Goal: Transaction & Acquisition: Purchase product/service

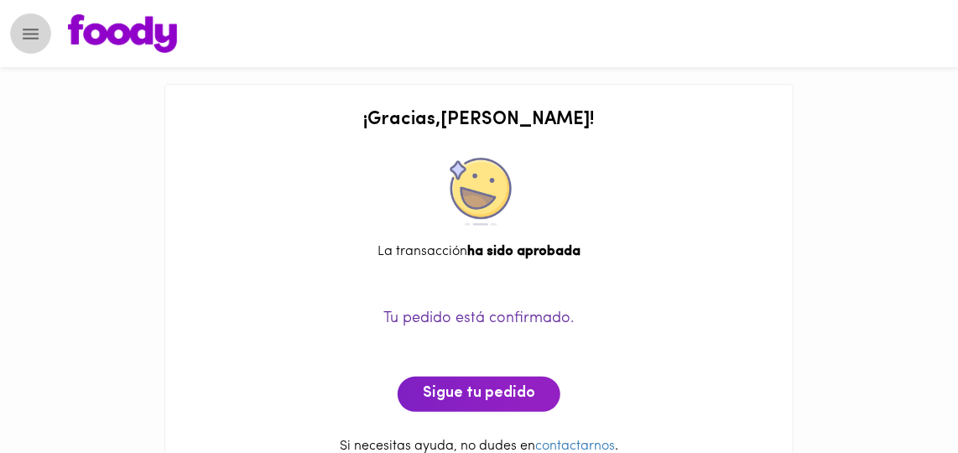
click at [25, 32] on icon "Menu" at bounding box center [30, 33] width 21 height 21
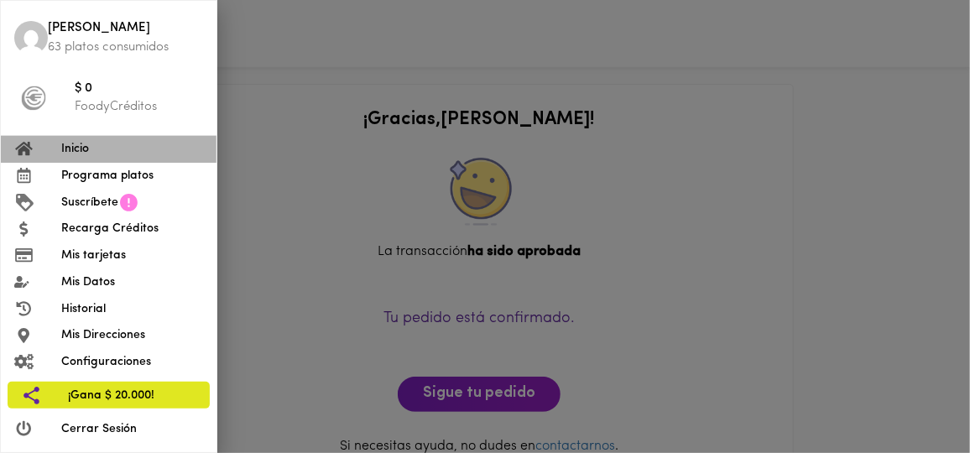
click at [91, 154] on span "Inicio" at bounding box center [132, 149] width 142 height 18
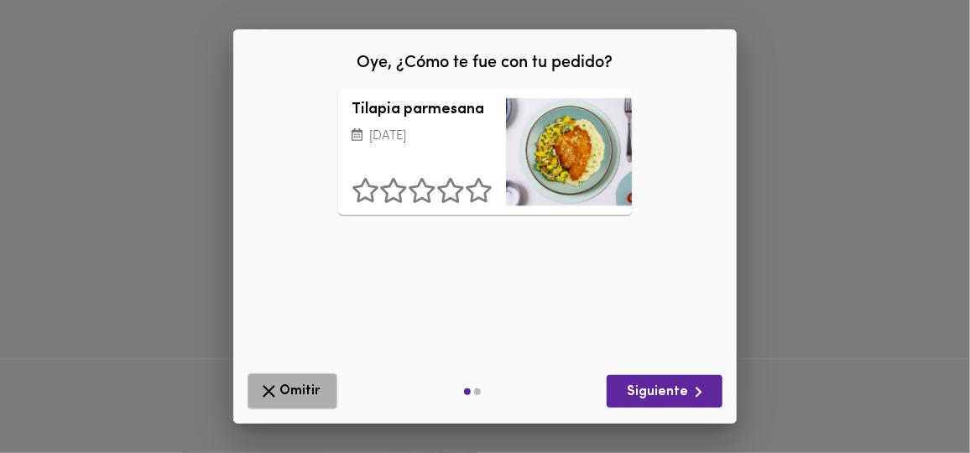
click at [288, 396] on span "Omitir" at bounding box center [292, 391] width 68 height 21
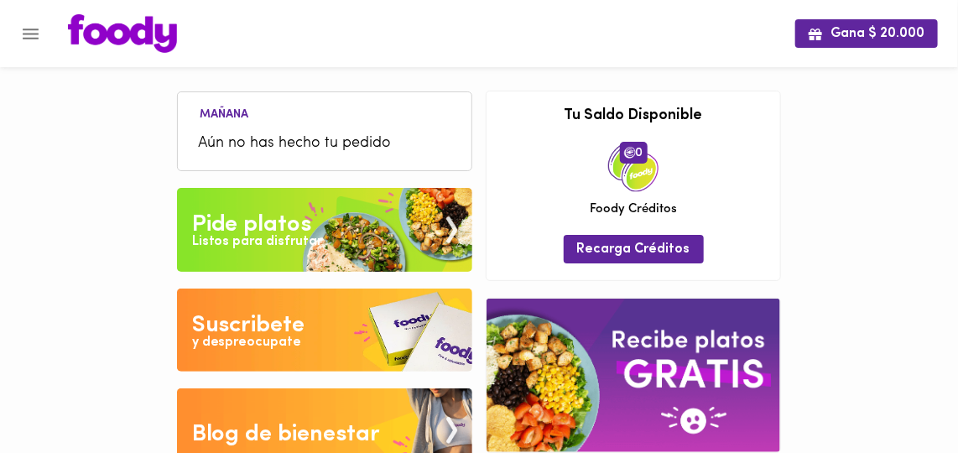
click at [202, 228] on div "Pide platos" at bounding box center [252, 225] width 120 height 34
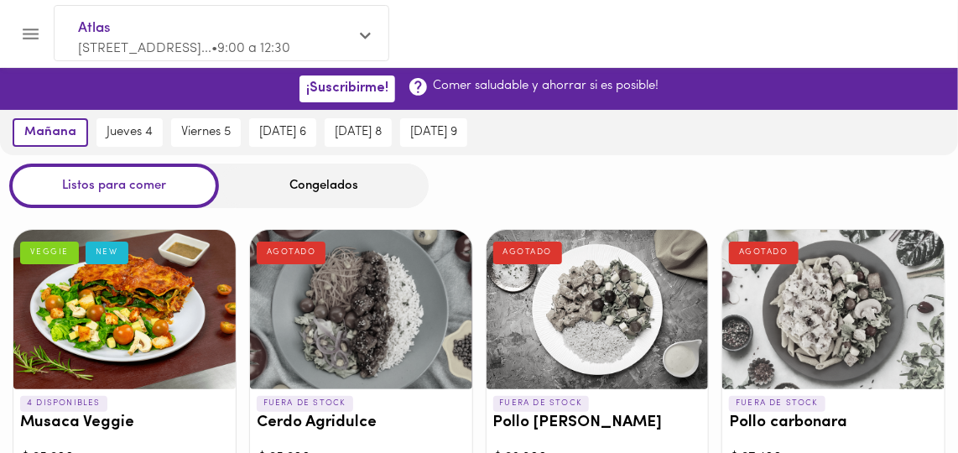
click at [330, 188] on div "Congelados" at bounding box center [324, 186] width 210 height 44
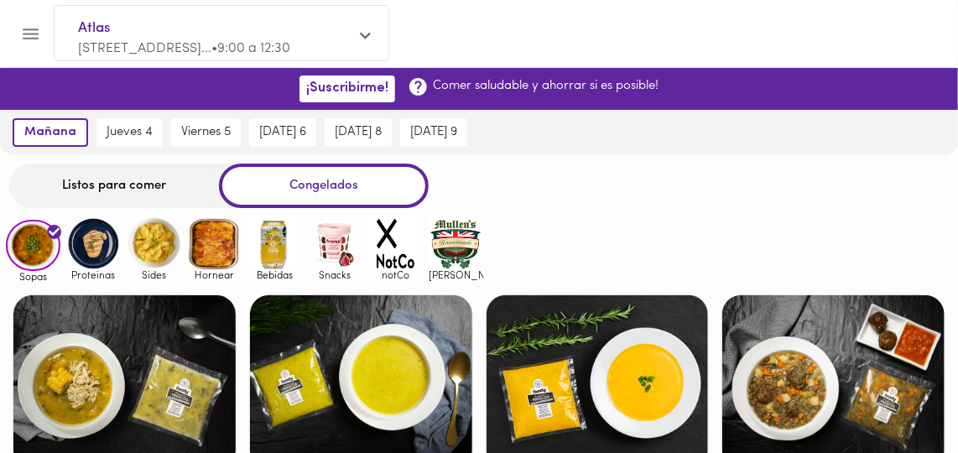
click at [100, 243] on img at bounding box center [93, 243] width 55 height 55
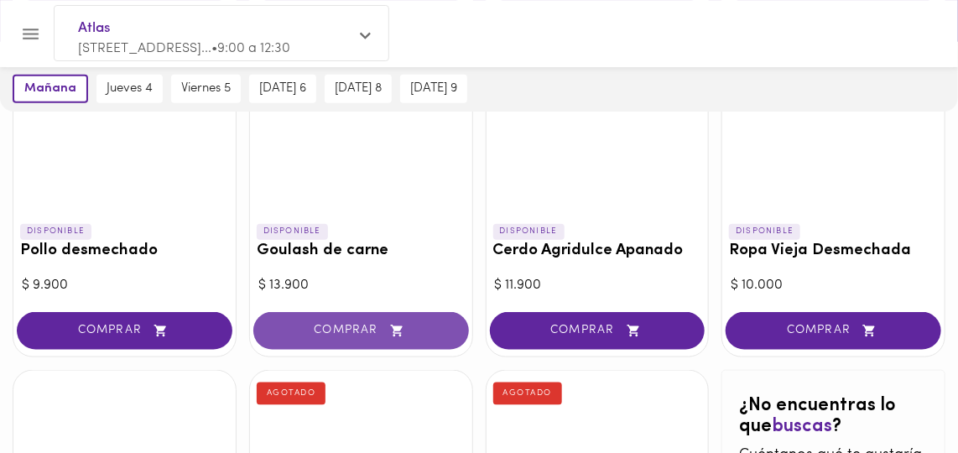
scroll to position [609, 0]
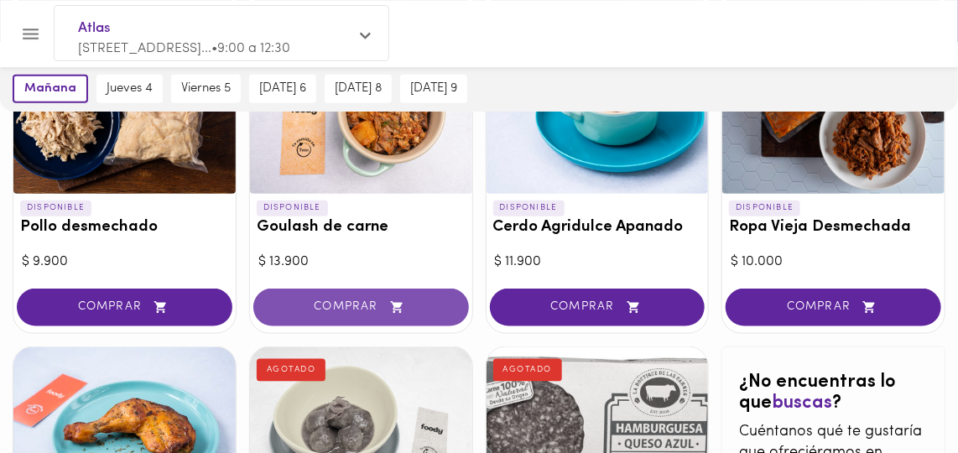
click at [342, 305] on span "COMPRAR" at bounding box center [361, 307] width 174 height 14
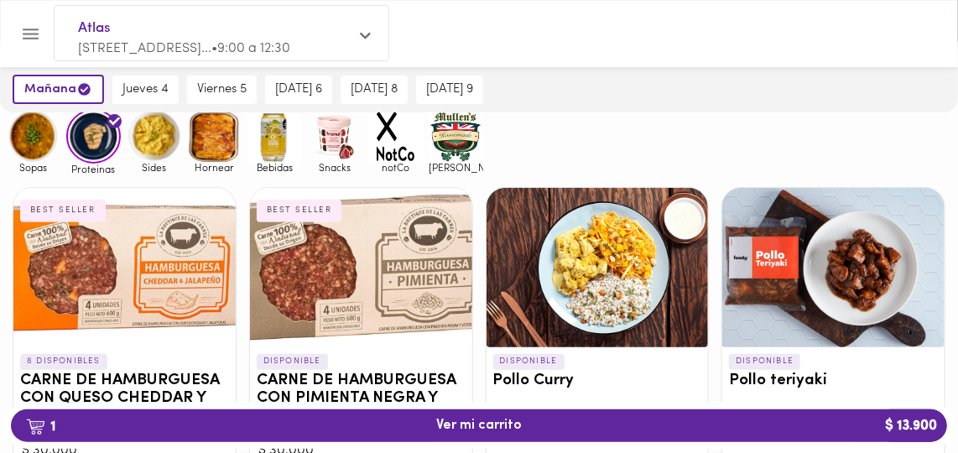
scroll to position [0, 0]
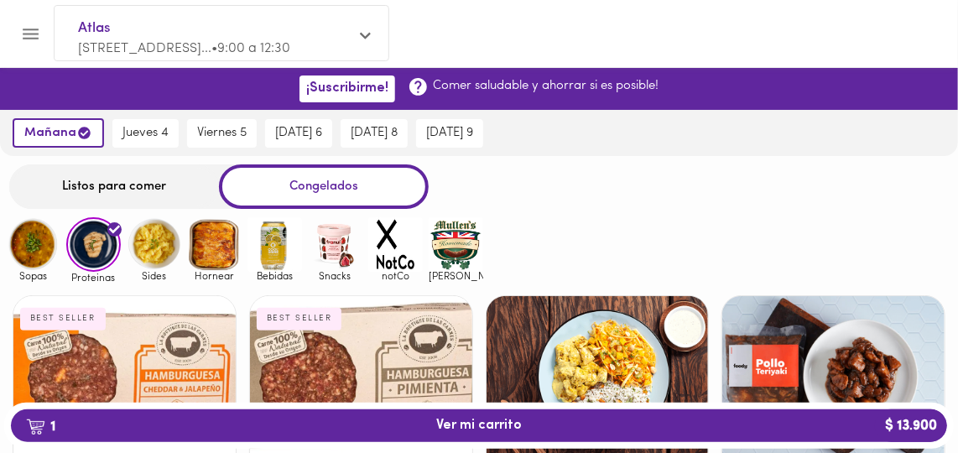
click at [157, 248] on img at bounding box center [154, 244] width 55 height 55
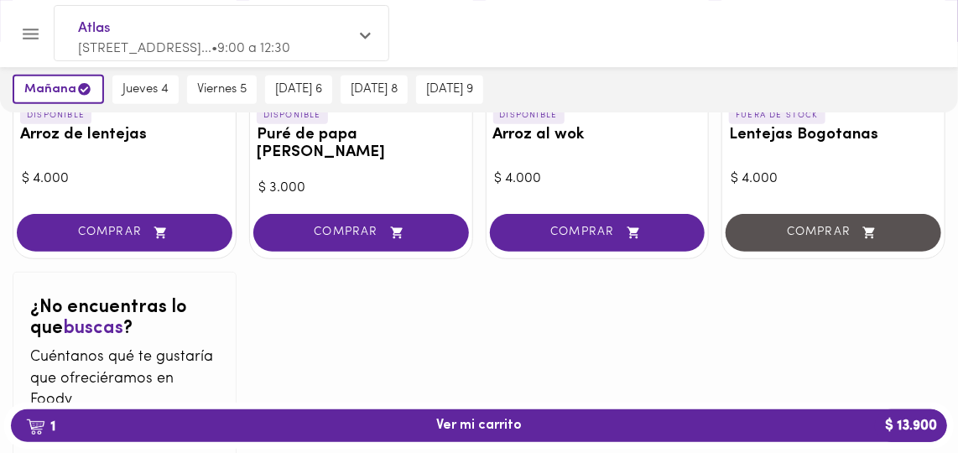
scroll to position [381, 0]
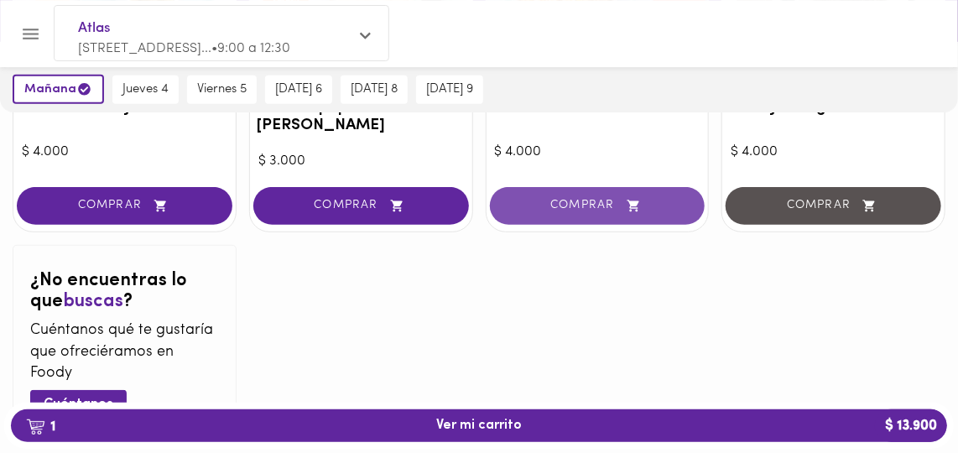
click at [548, 194] on button "COMPRAR" at bounding box center [598, 206] width 216 height 38
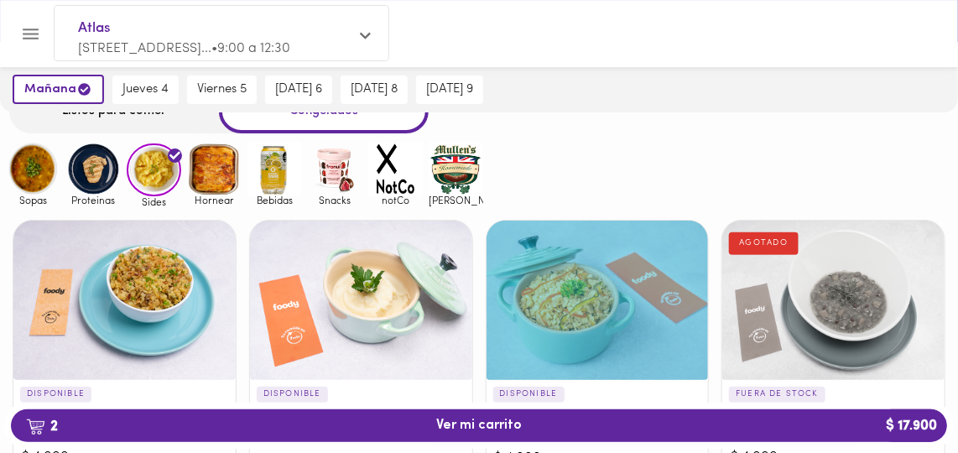
scroll to position [0, 0]
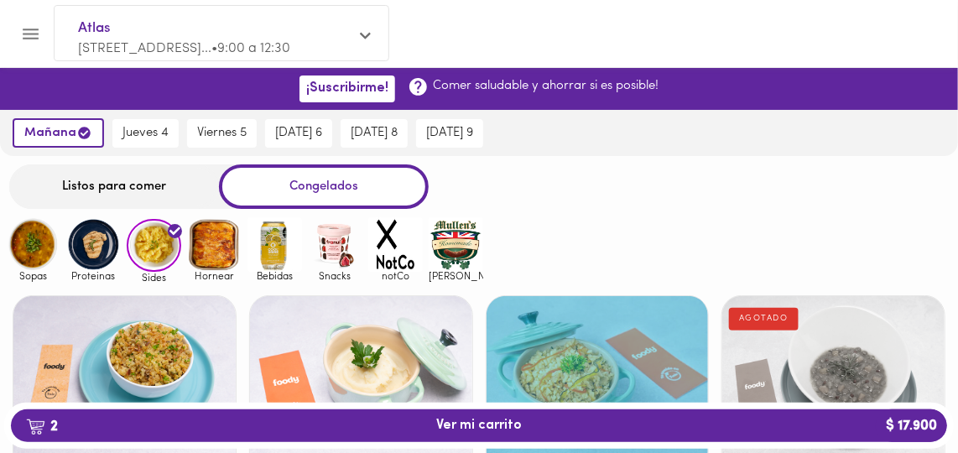
click at [102, 245] on img at bounding box center [93, 244] width 55 height 55
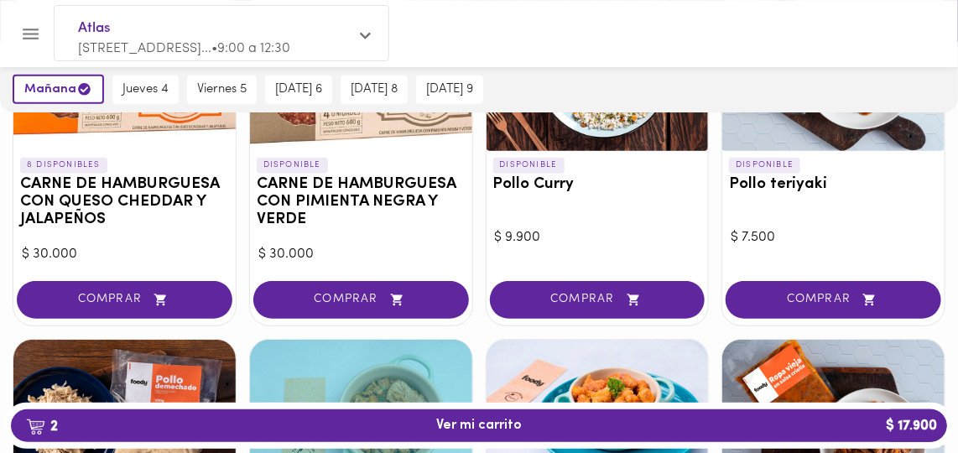
scroll to position [76, 0]
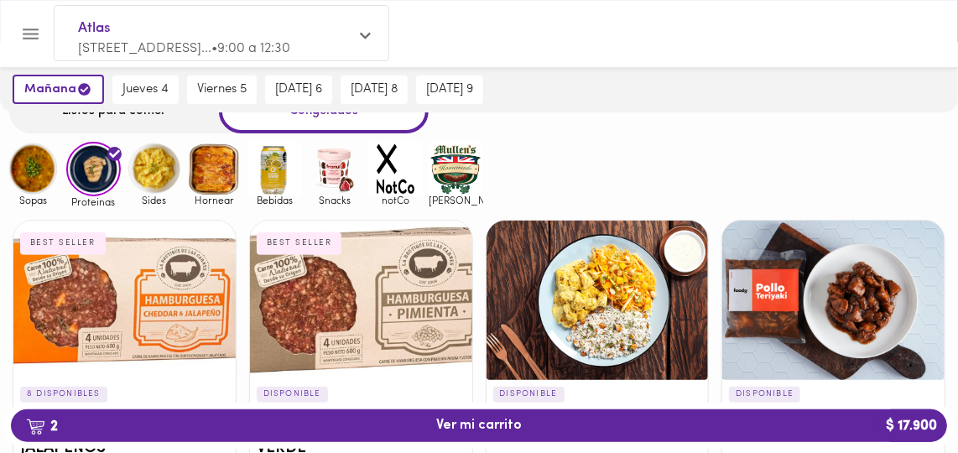
click at [39, 166] on img at bounding box center [33, 169] width 55 height 55
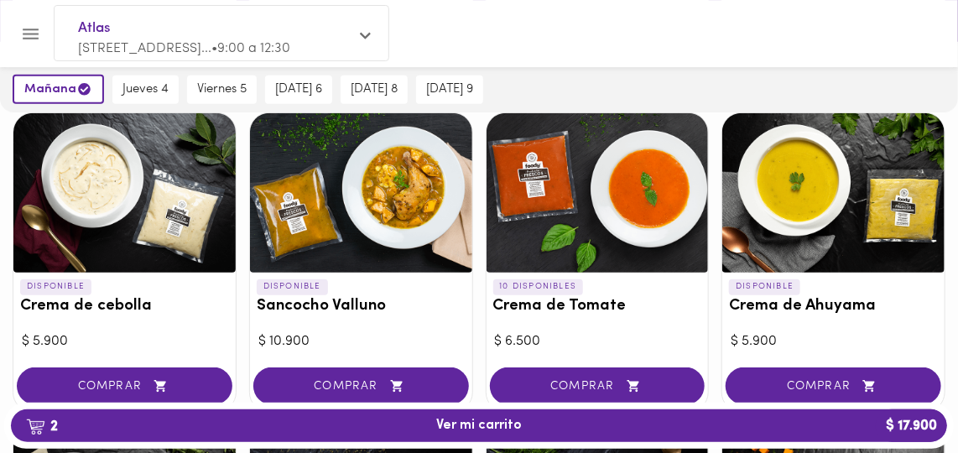
scroll to position [534, 0]
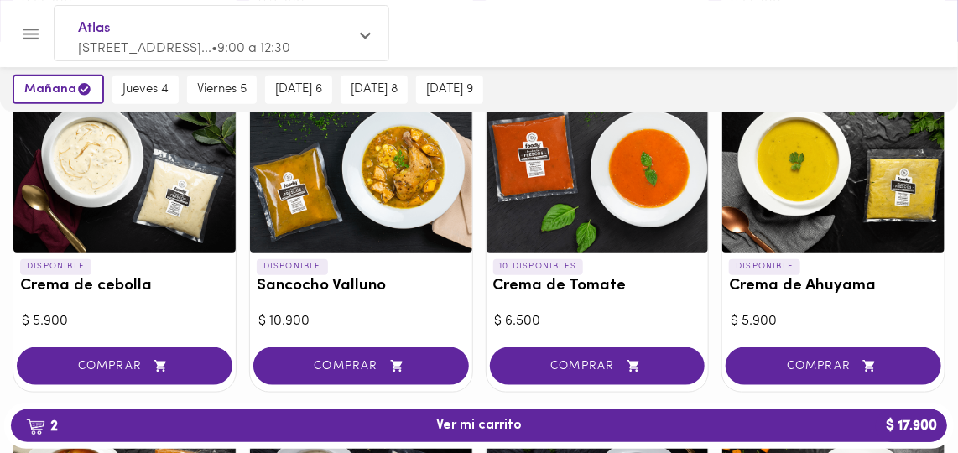
click at [567, 215] on div at bounding box center [598, 172] width 222 height 159
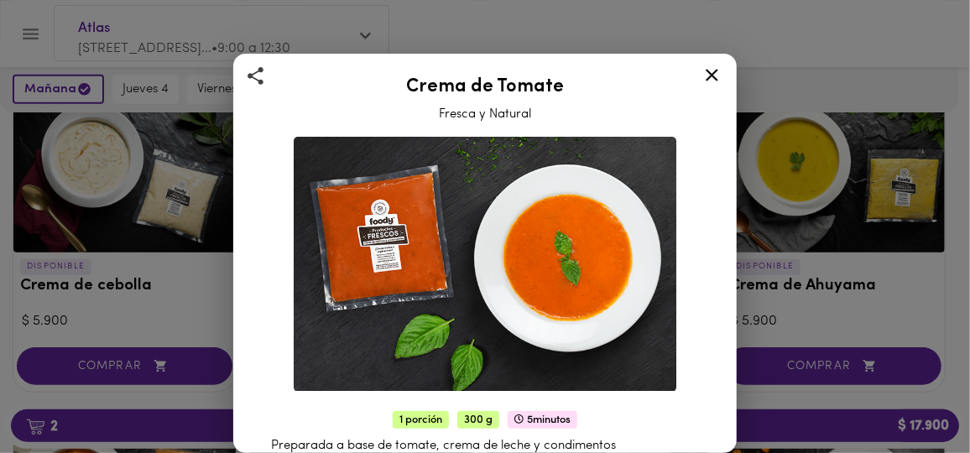
click at [710, 83] on icon at bounding box center [711, 75] width 21 height 21
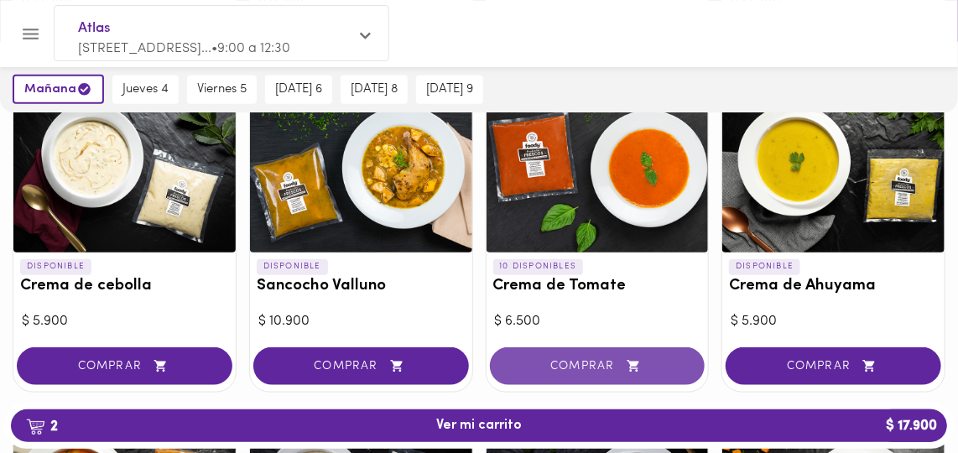
click at [597, 364] on span "COMPRAR" at bounding box center [598, 366] width 174 height 14
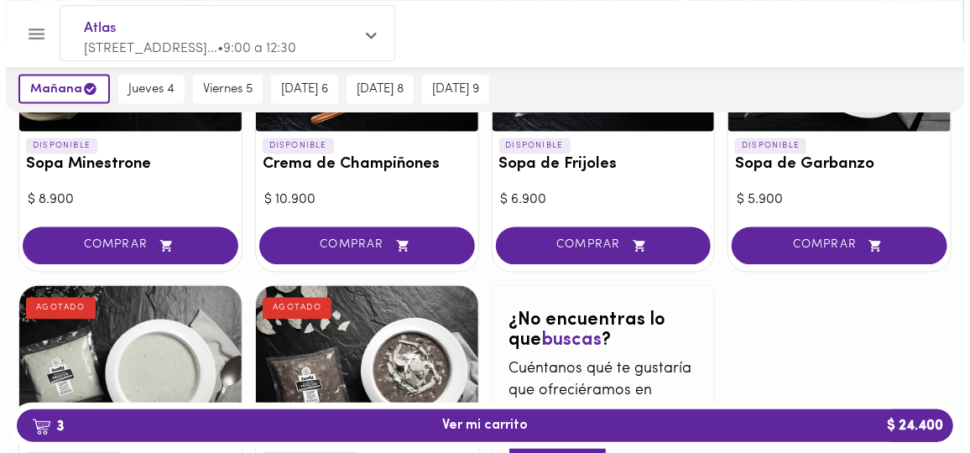
scroll to position [991, 0]
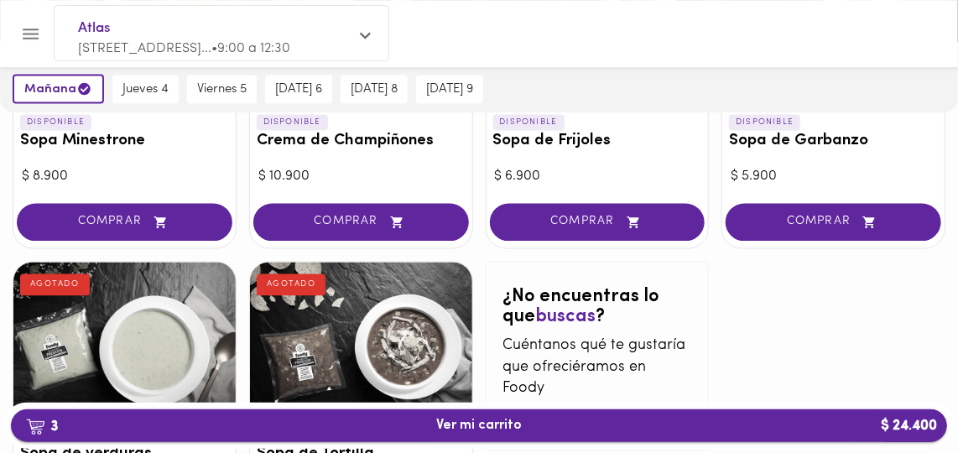
click at [483, 419] on span "3 Ver mi carrito $ 24.400" at bounding box center [479, 426] width 86 height 16
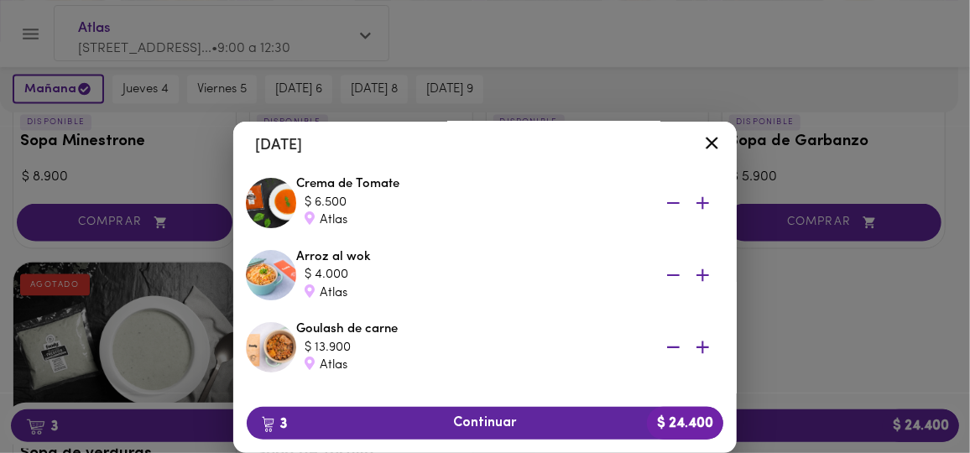
scroll to position [76, 0]
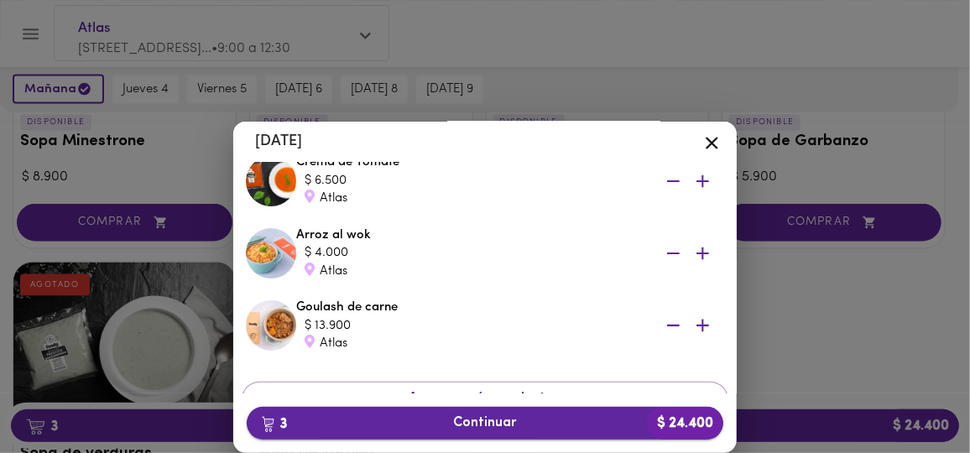
click at [509, 425] on span "3 Continuar $ 24.400" at bounding box center [485, 423] width 450 height 16
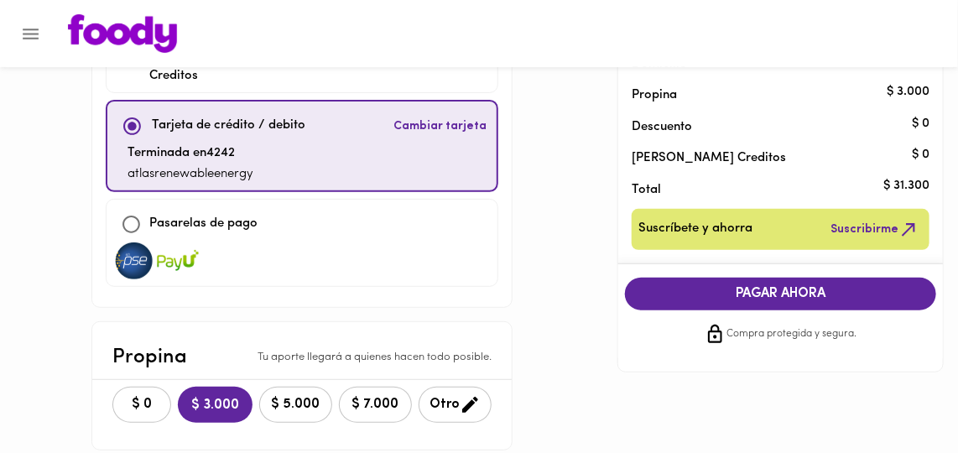
scroll to position [228, 0]
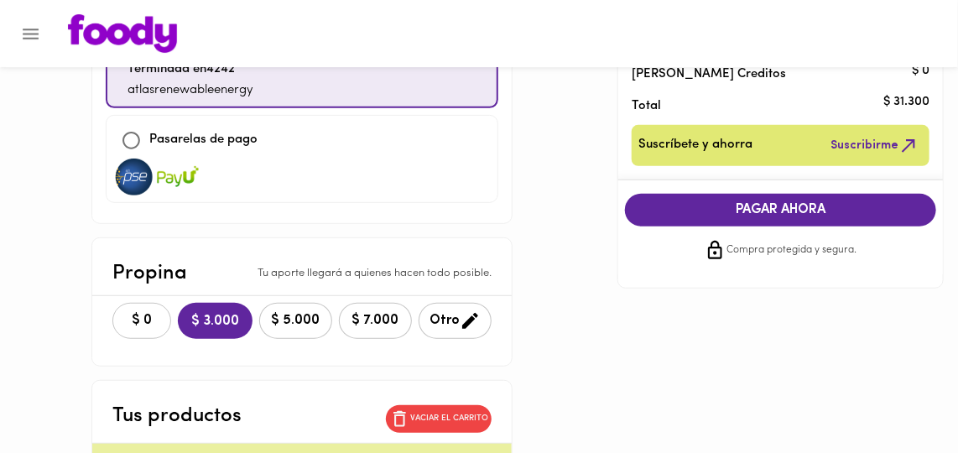
click at [123, 313] on span "$ 0" at bounding box center [141, 321] width 37 height 16
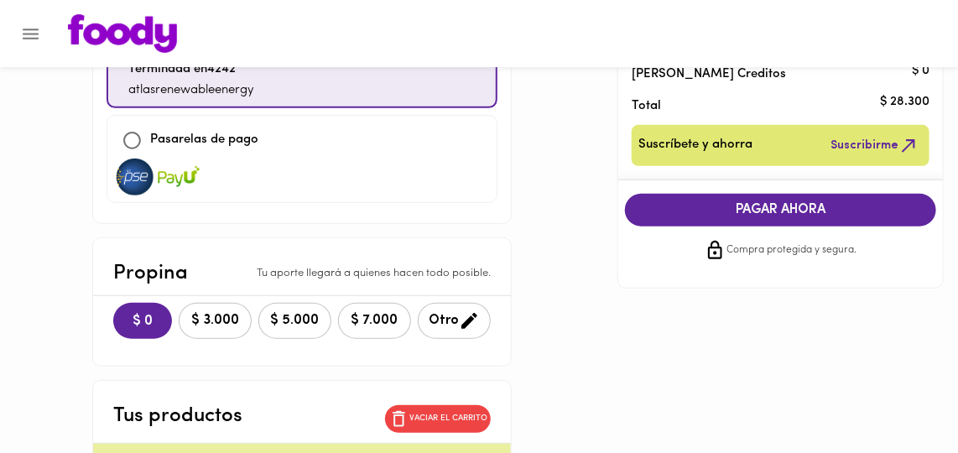
click at [769, 202] on span "PAGAR AHORA" at bounding box center [781, 210] width 279 height 16
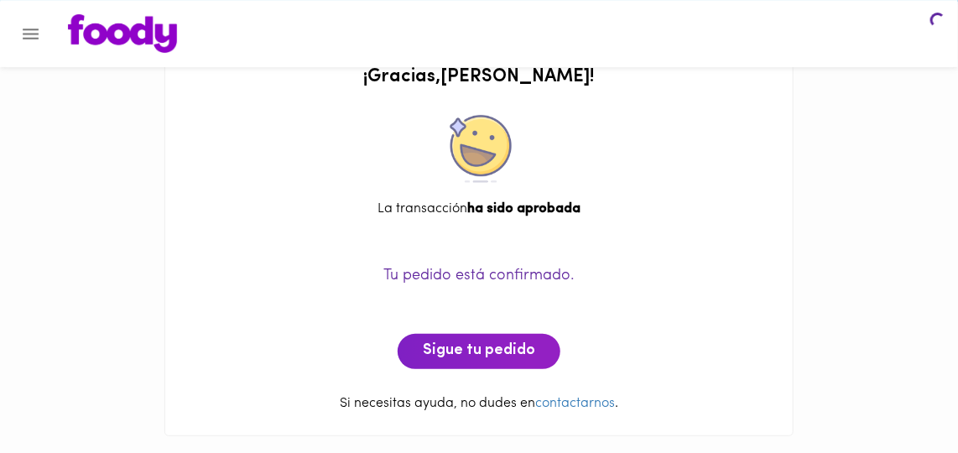
scroll to position [41, 0]
